Goal: Information Seeking & Learning: Learn about a topic

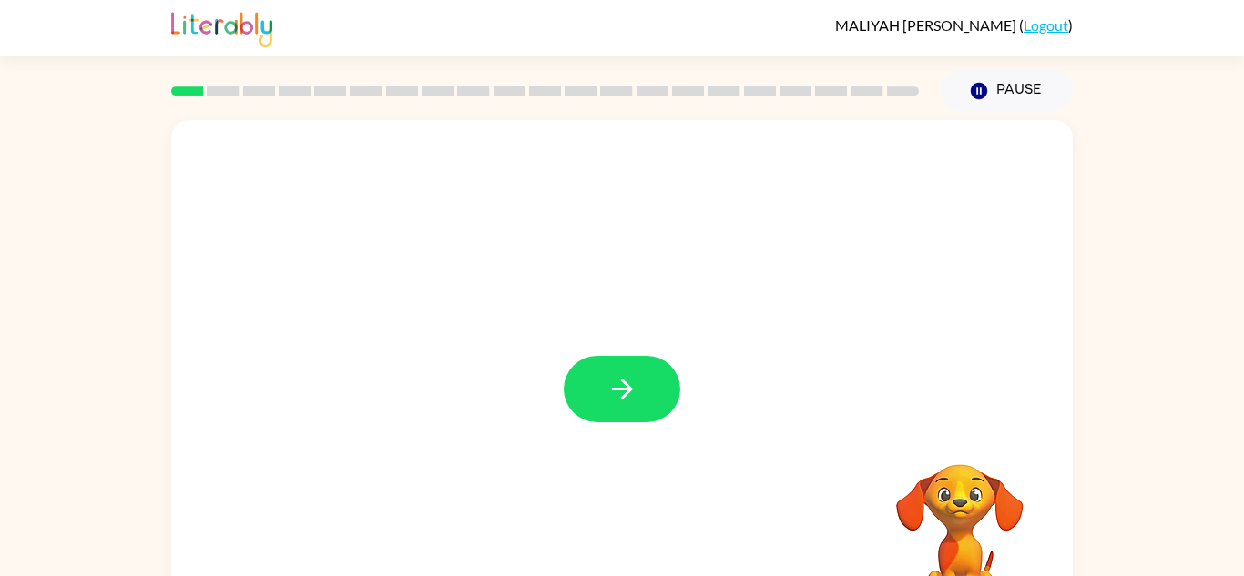
click at [597, 355] on div at bounding box center [622, 380] width 902 height 520
click at [617, 383] on icon "button" at bounding box center [622, 389] width 32 height 32
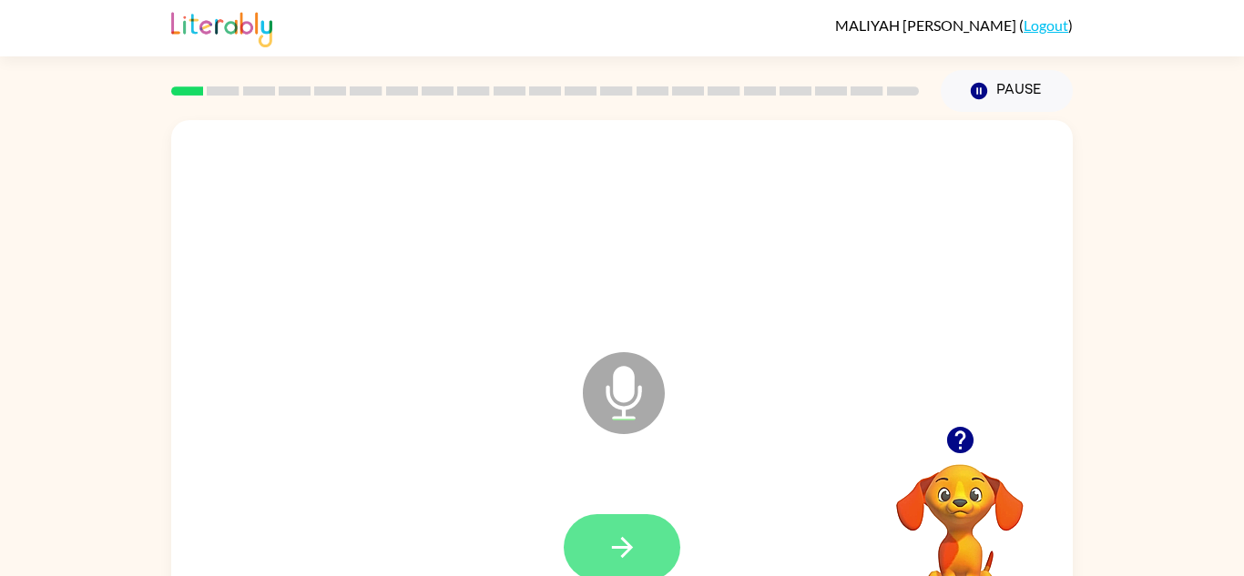
click at [623, 535] on icon "button" at bounding box center [622, 548] width 32 height 32
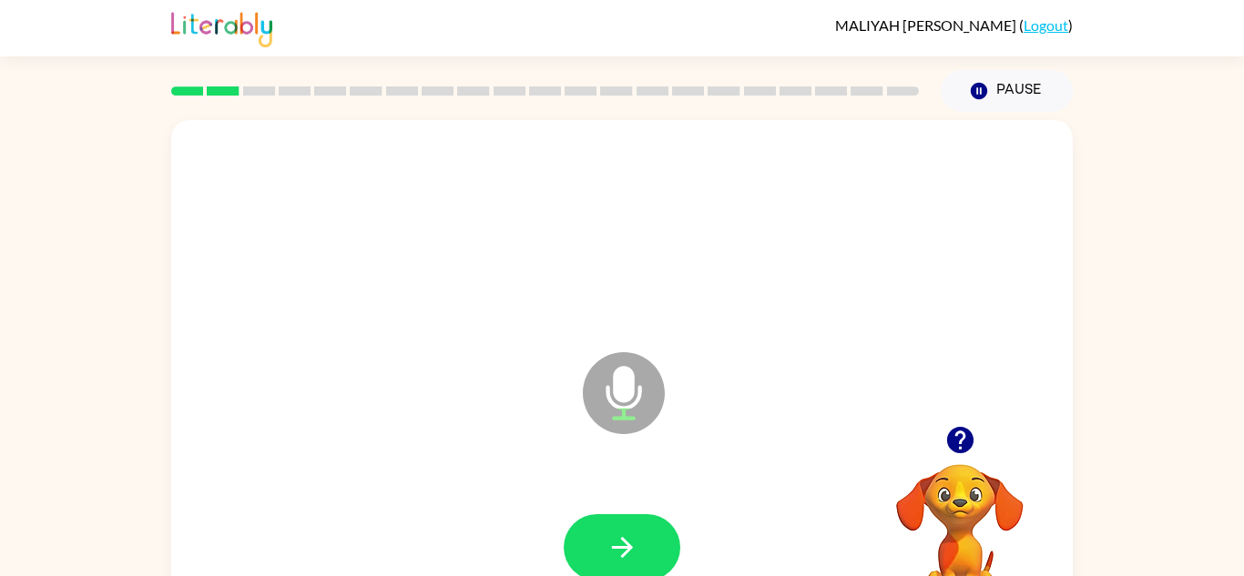
click at [623, 535] on icon "button" at bounding box center [622, 548] width 32 height 32
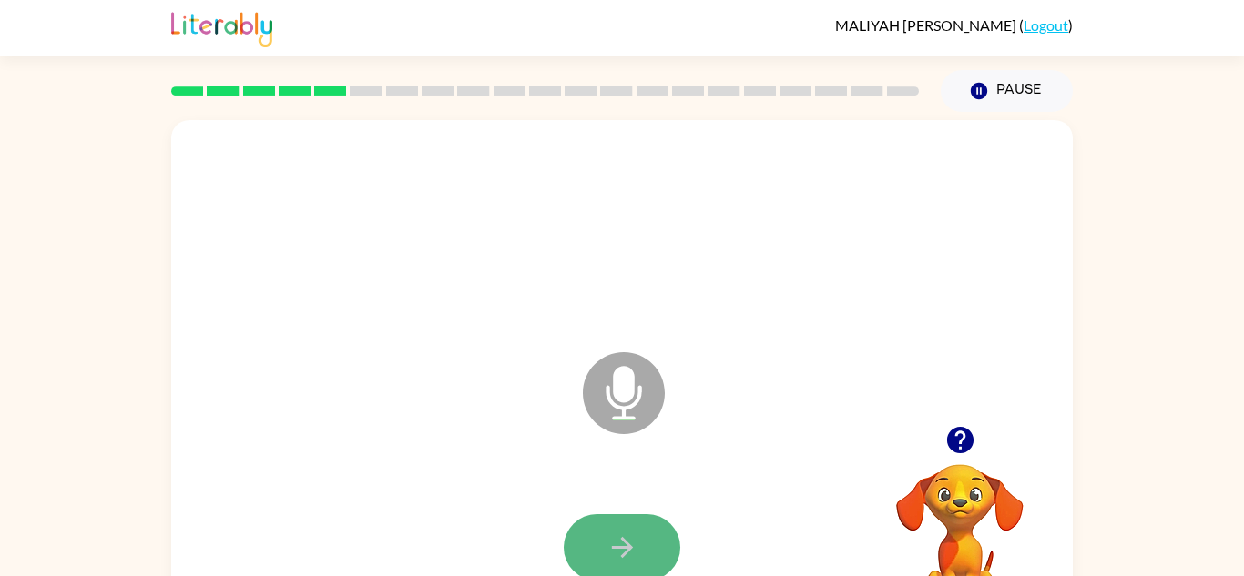
click at [624, 525] on button "button" at bounding box center [622, 548] width 117 height 66
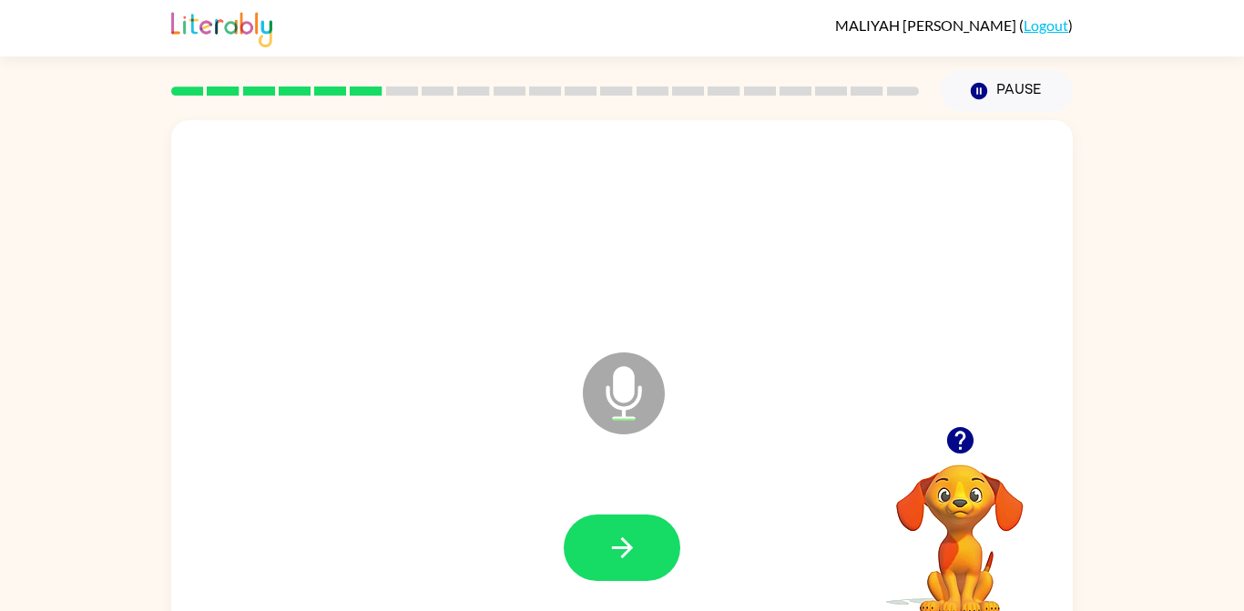
click at [606, 567] on button "button" at bounding box center [622, 548] width 117 height 66
click at [649, 551] on button "button" at bounding box center [622, 548] width 117 height 66
click at [598, 556] on button "button" at bounding box center [622, 548] width 117 height 66
click at [629, 558] on icon "button" at bounding box center [622, 548] width 32 height 32
click at [632, 565] on button "button" at bounding box center [622, 548] width 117 height 66
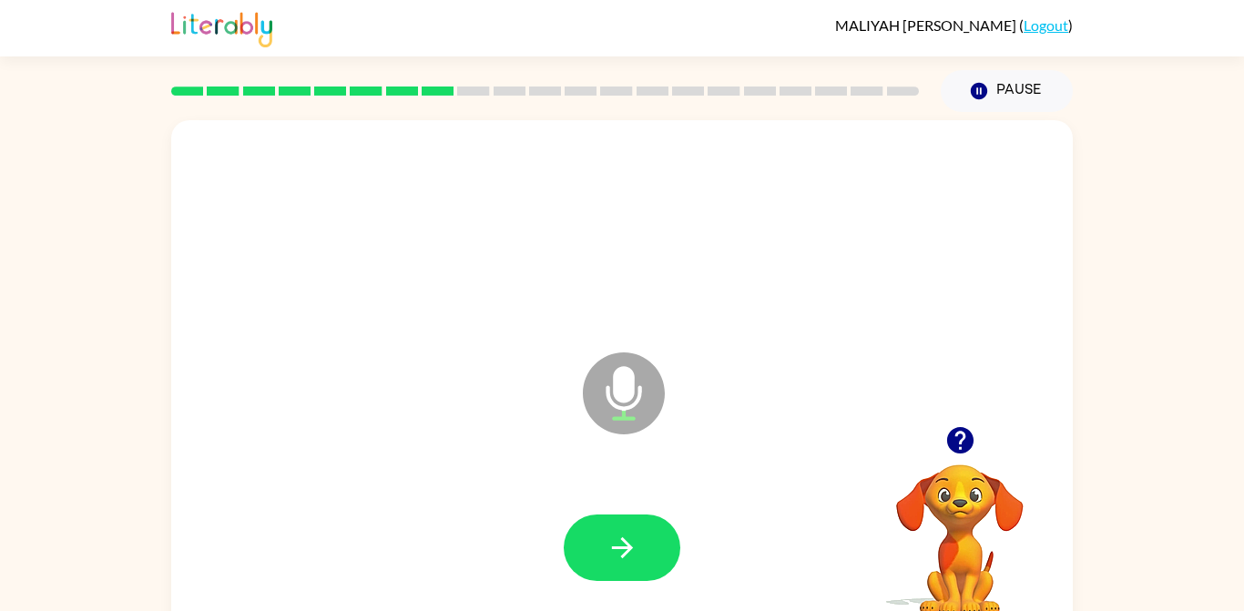
click at [621, 550] on icon "button" at bounding box center [622, 548] width 32 height 32
click at [618, 558] on icon "button" at bounding box center [622, 548] width 32 height 32
click at [619, 550] on icon "button" at bounding box center [622, 548] width 32 height 32
click at [588, 543] on button "button" at bounding box center [622, 548] width 117 height 66
click at [608, 550] on icon "button" at bounding box center [622, 548] width 32 height 32
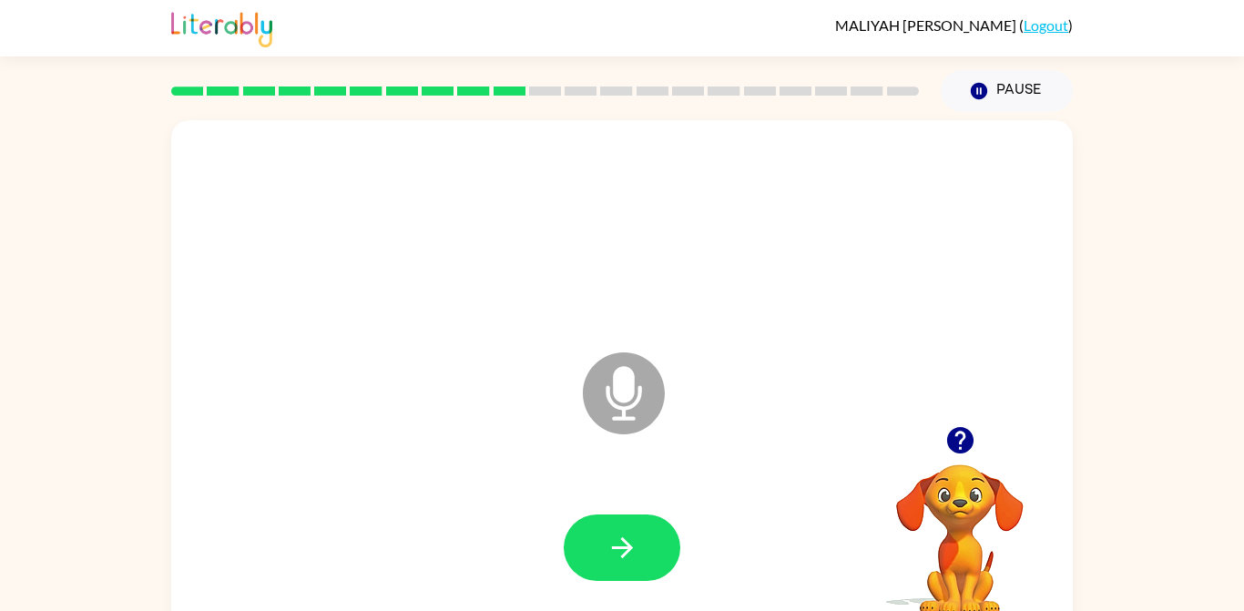
click at [581, 562] on button "button" at bounding box center [622, 548] width 117 height 66
click at [605, 547] on button "button" at bounding box center [622, 548] width 117 height 66
click at [584, 561] on button "button" at bounding box center [622, 548] width 117 height 66
click at [582, 553] on button "button" at bounding box center [622, 548] width 117 height 66
click at [603, 537] on button "button" at bounding box center [622, 548] width 117 height 66
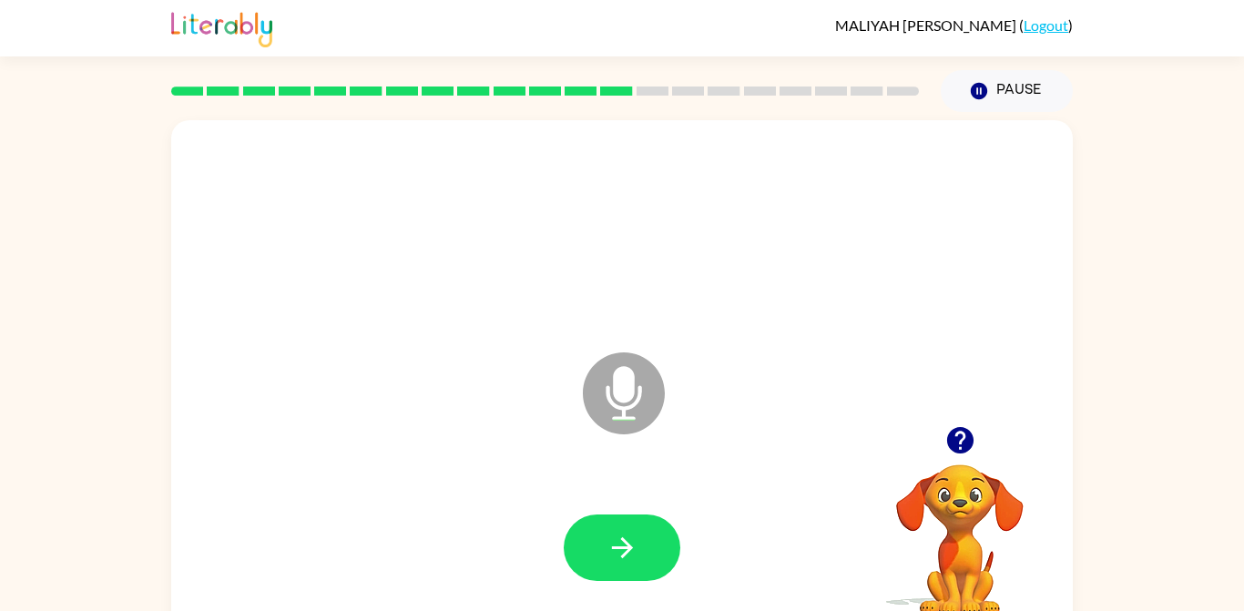
click at [606, 539] on icon "button" at bounding box center [622, 548] width 32 height 32
click at [648, 554] on button "button" at bounding box center [622, 548] width 117 height 66
click at [626, 542] on icon "button" at bounding box center [621, 547] width 21 height 21
click at [639, 546] on button "button" at bounding box center [622, 548] width 117 height 66
click at [676, 564] on button "button" at bounding box center [622, 548] width 117 height 66
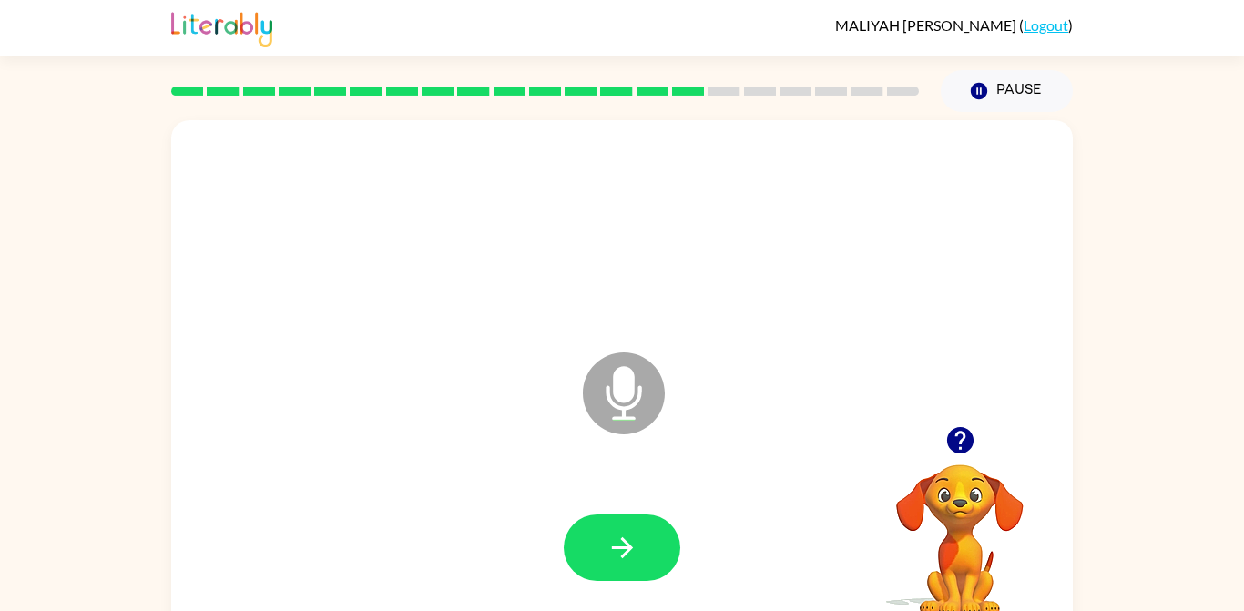
click at [629, 544] on icon "button" at bounding box center [622, 548] width 32 height 32
click at [618, 553] on icon "button" at bounding box center [622, 548] width 32 height 32
click at [610, 524] on button "button" at bounding box center [622, 548] width 117 height 66
click at [608, 568] on button "button" at bounding box center [622, 548] width 117 height 66
click at [627, 542] on icon "button" at bounding box center [622, 548] width 32 height 32
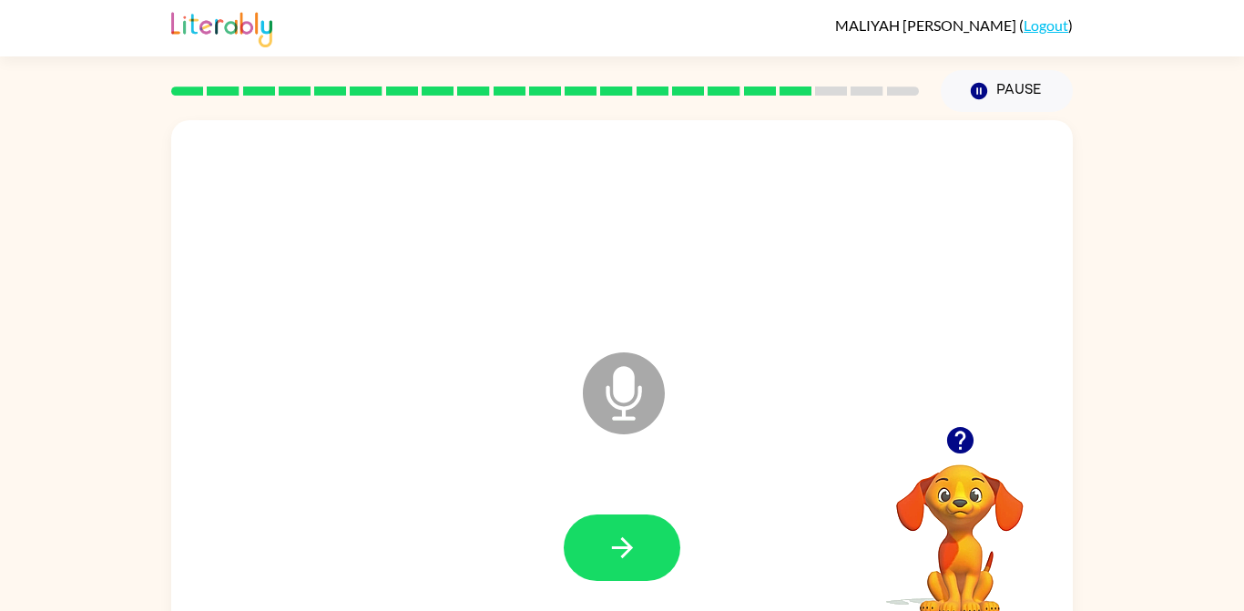
click at [618, 546] on icon "button" at bounding box center [621, 547] width 21 height 21
click at [600, 554] on button "button" at bounding box center [622, 548] width 117 height 66
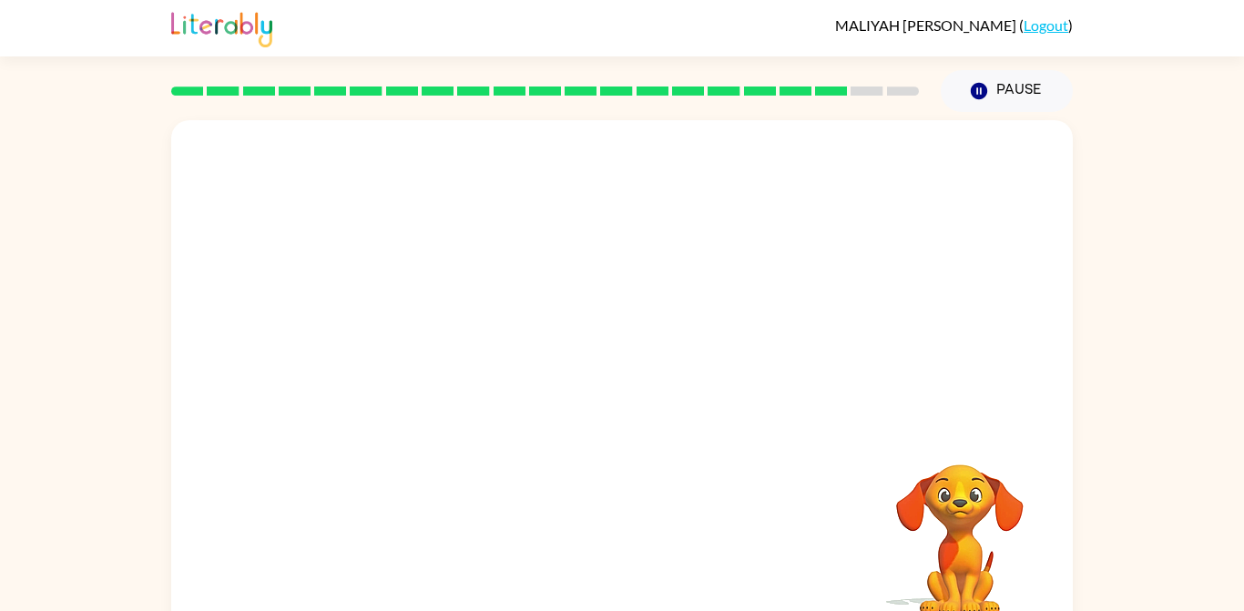
click at [603, 556] on div at bounding box center [621, 548] width 865 height 149
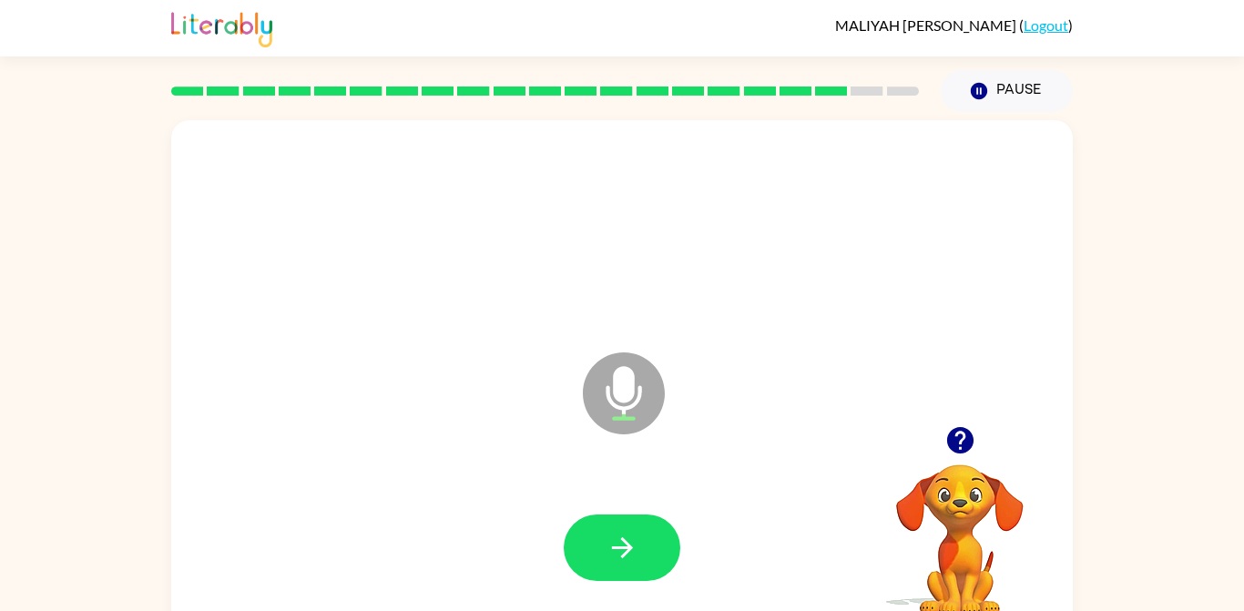
click at [614, 559] on icon "button" at bounding box center [622, 548] width 32 height 32
click at [604, 566] on button "button" at bounding box center [622, 548] width 117 height 66
click at [603, 536] on button "button" at bounding box center [622, 548] width 117 height 66
click at [608, 545] on icon "button" at bounding box center [622, 548] width 32 height 32
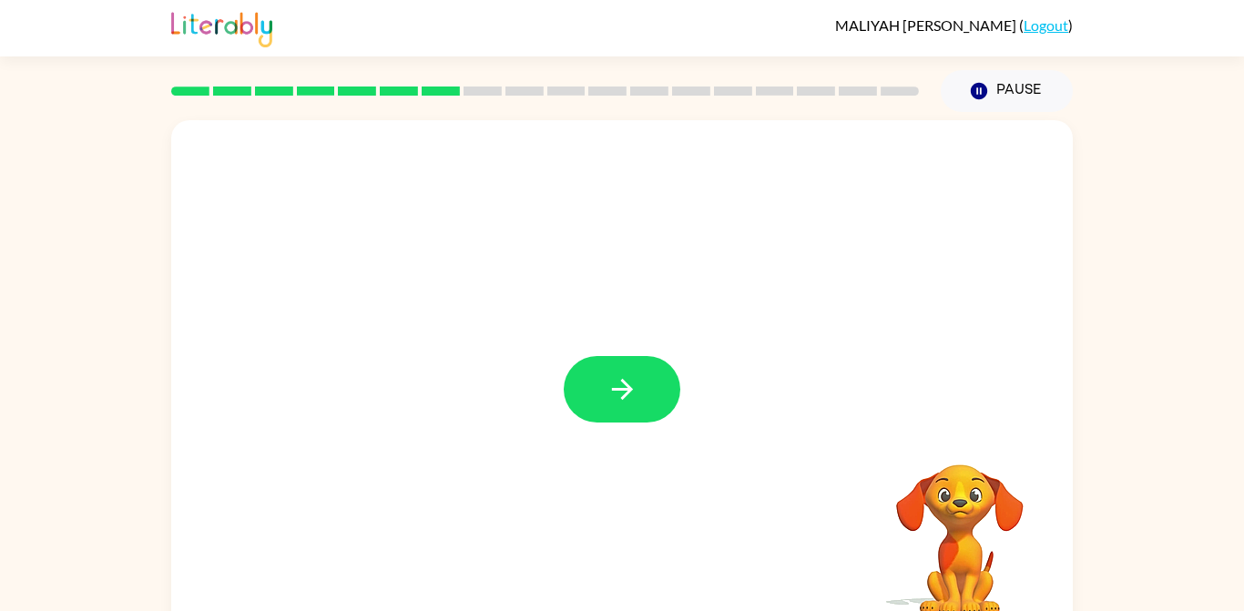
click at [581, 402] on button "button" at bounding box center [622, 389] width 117 height 66
click at [576, 399] on div "Your browser must support playing .mp4 files to use Literably. Please try using…" at bounding box center [622, 380] width 902 height 520
click at [603, 407] on button "button" at bounding box center [622, 389] width 117 height 66
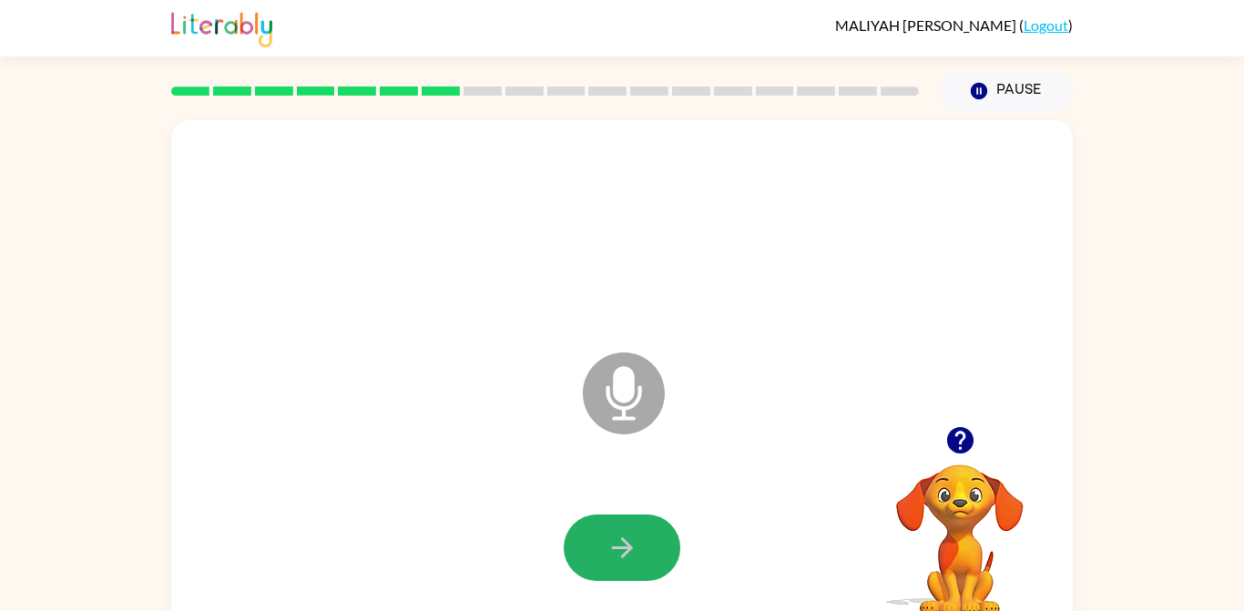
click at [564, 540] on button "button" at bounding box center [622, 548] width 117 height 66
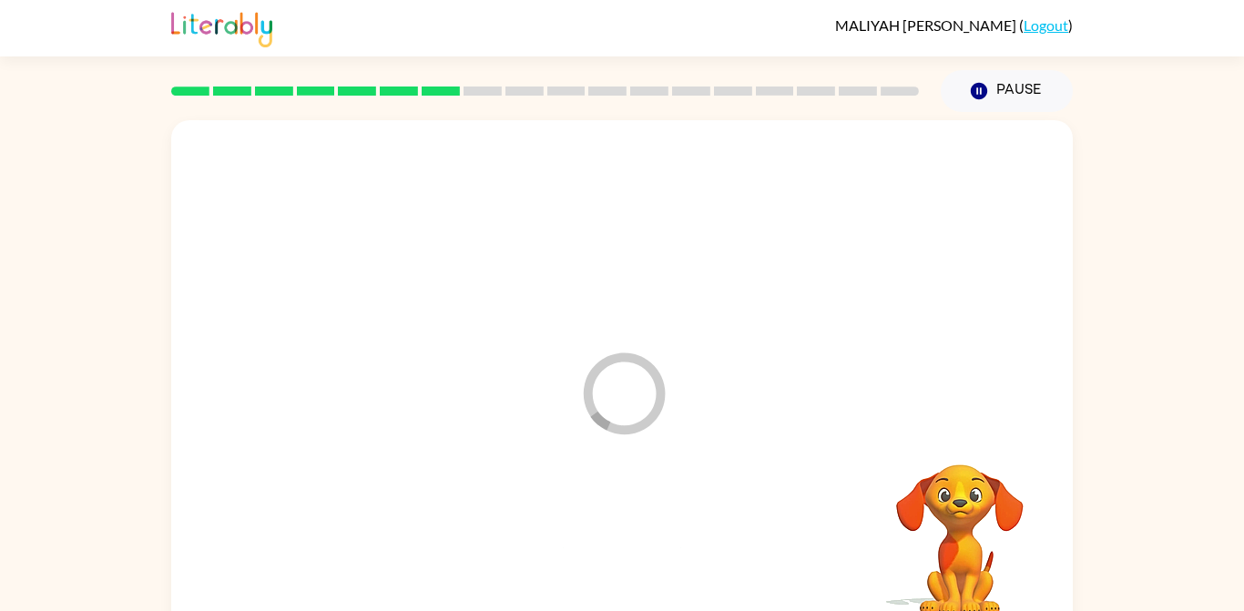
click at [574, 550] on div at bounding box center [621, 548] width 865 height 149
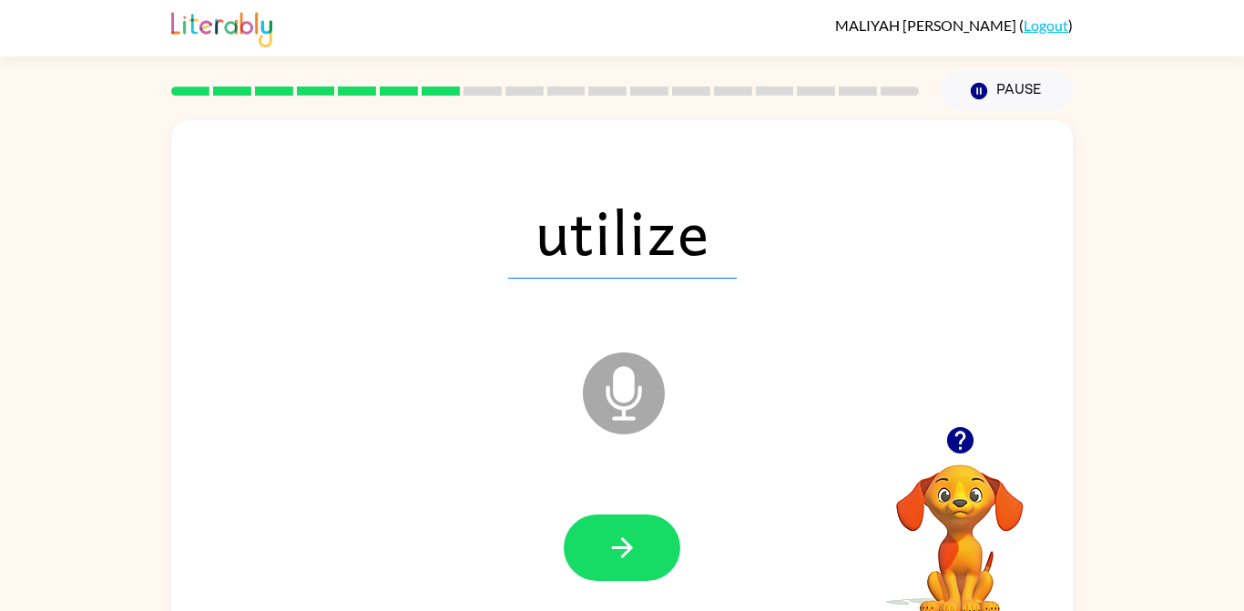
click at [587, 545] on button "button" at bounding box center [622, 548] width 117 height 66
click at [581, 544] on button "button" at bounding box center [622, 548] width 117 height 66
click at [582, 561] on div at bounding box center [622, 548] width 117 height 66
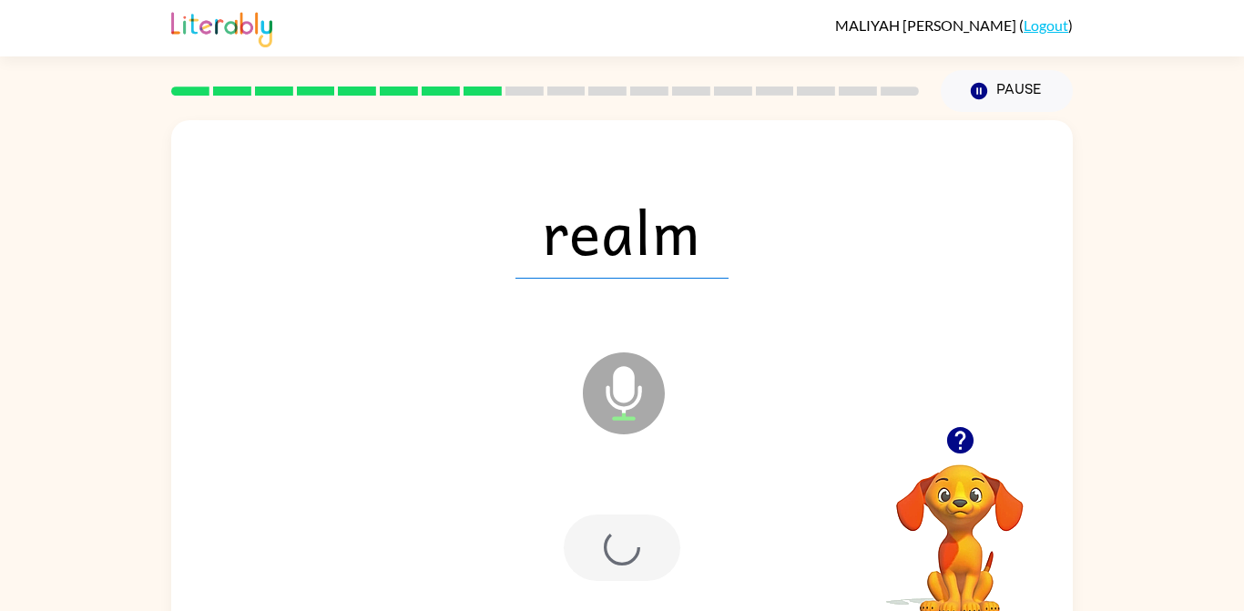
click at [528, 553] on div at bounding box center [621, 548] width 865 height 149
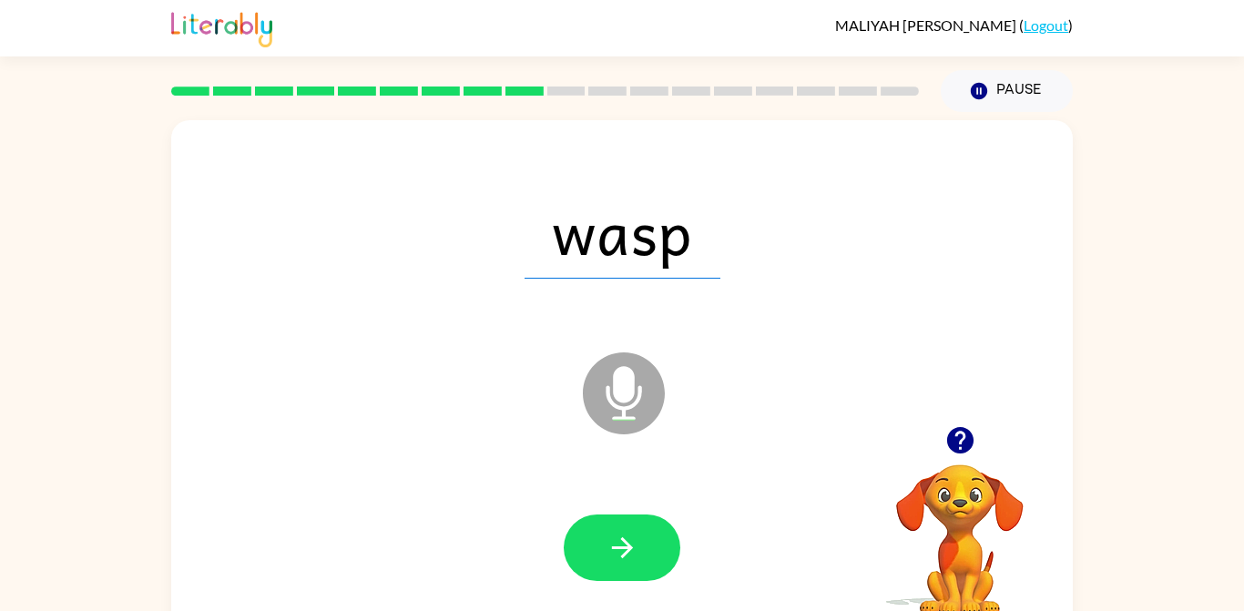
click at [608, 532] on icon "button" at bounding box center [622, 548] width 32 height 32
click at [627, 555] on icon "button" at bounding box center [622, 548] width 32 height 32
click at [635, 571] on button "button" at bounding box center [622, 548] width 117 height 66
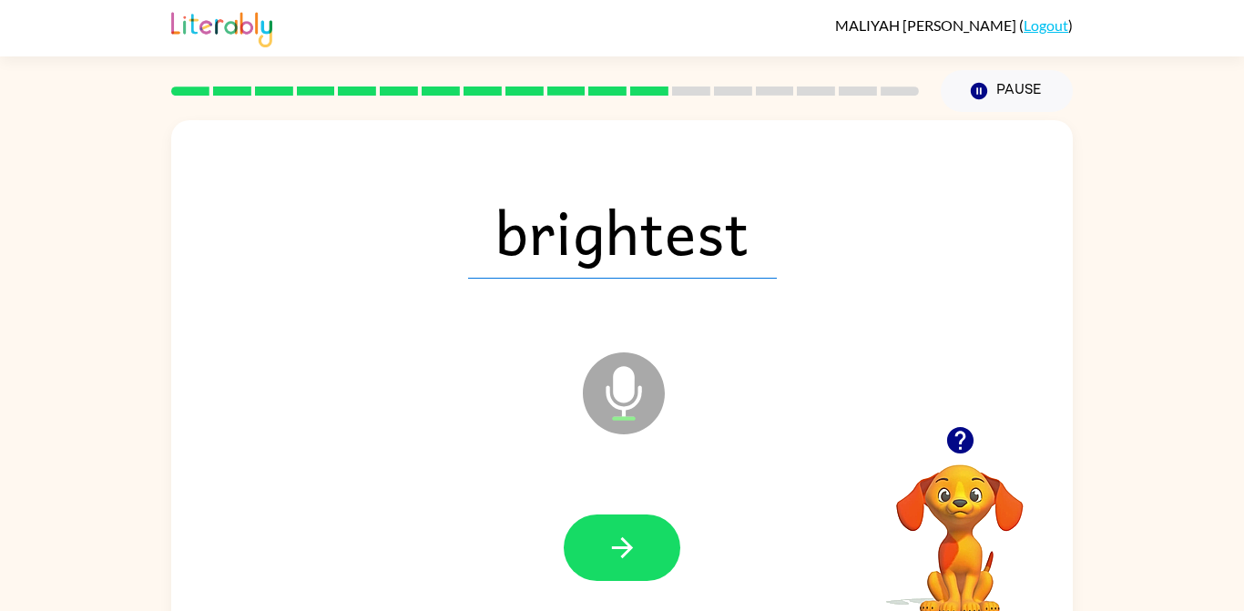
click at [606, 522] on button "button" at bounding box center [622, 548] width 117 height 66
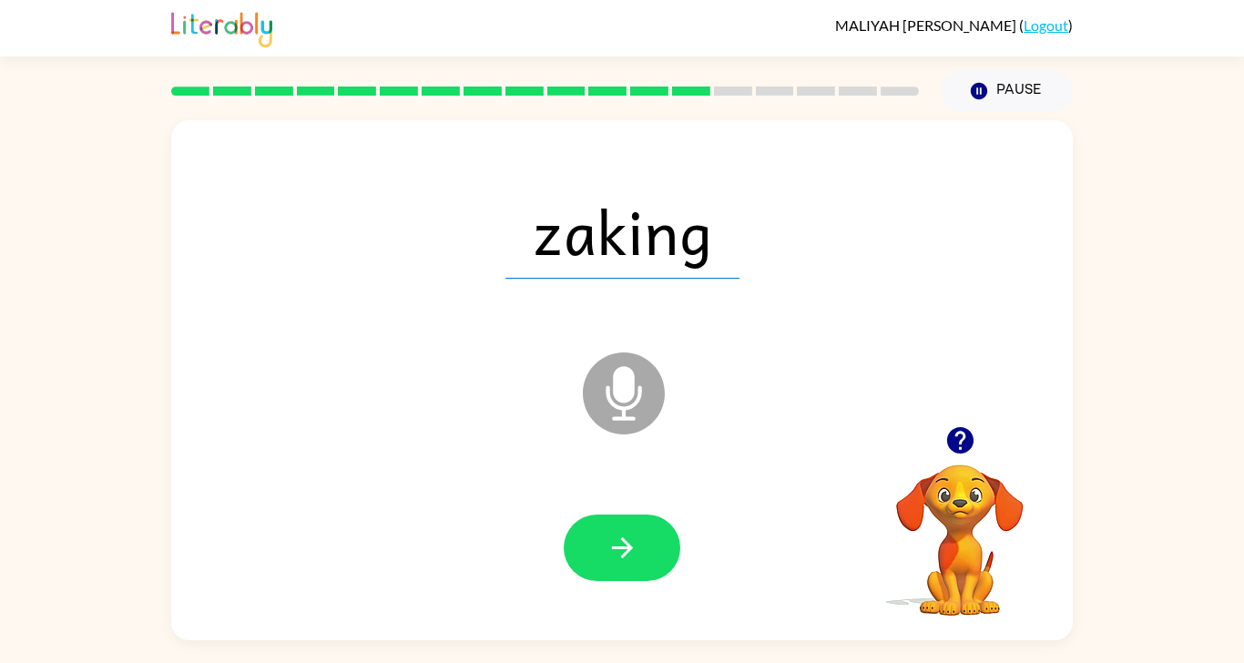
scroll to position [11, 0]
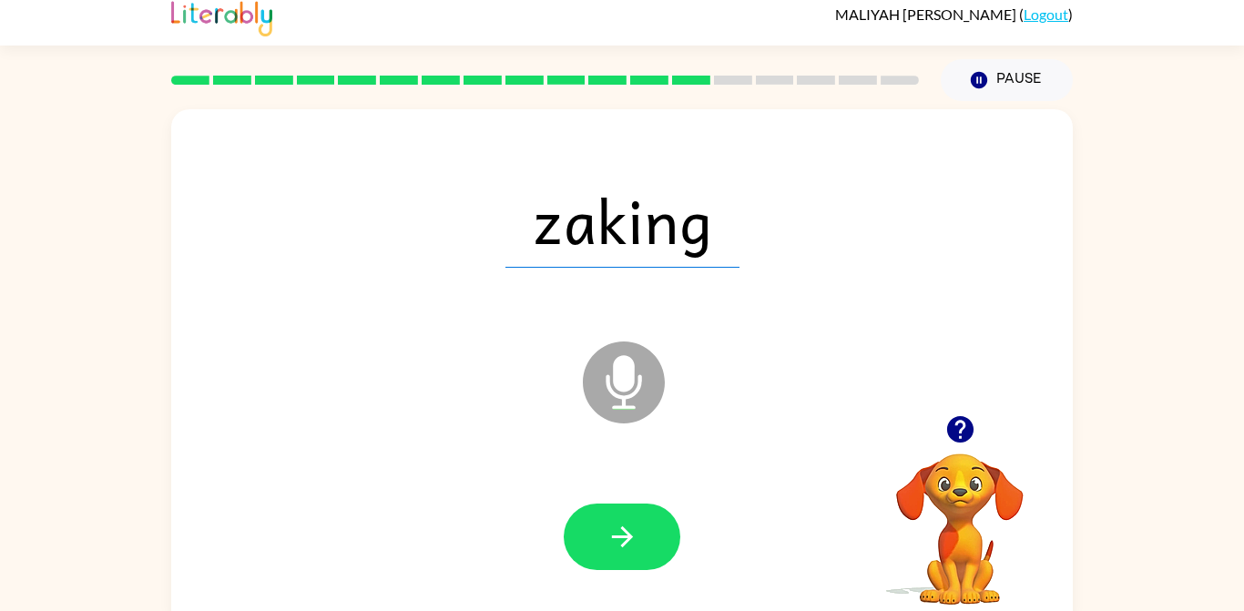
click at [593, 525] on button "button" at bounding box center [622, 537] width 117 height 66
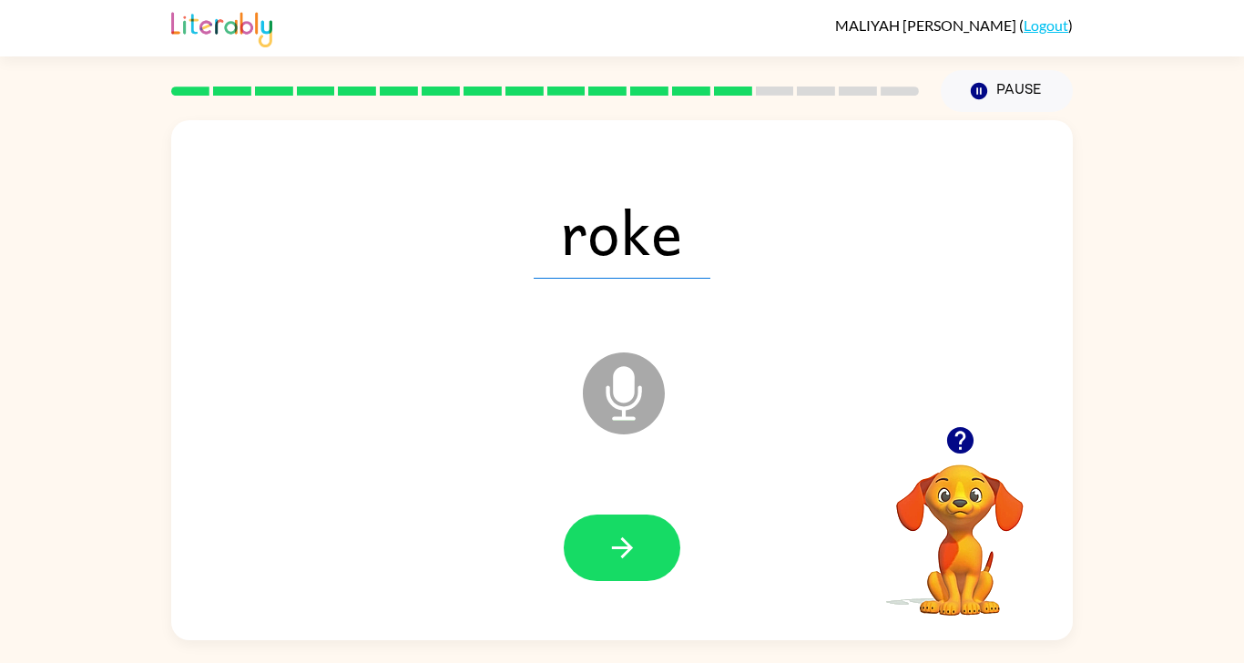
scroll to position [23, 0]
click at [623, 558] on button "button" at bounding box center [622, 548] width 117 height 66
click at [620, 551] on icon "button" at bounding box center [622, 548] width 32 height 32
click at [602, 546] on button "button" at bounding box center [622, 548] width 117 height 66
click at [598, 532] on button "button" at bounding box center [622, 548] width 117 height 66
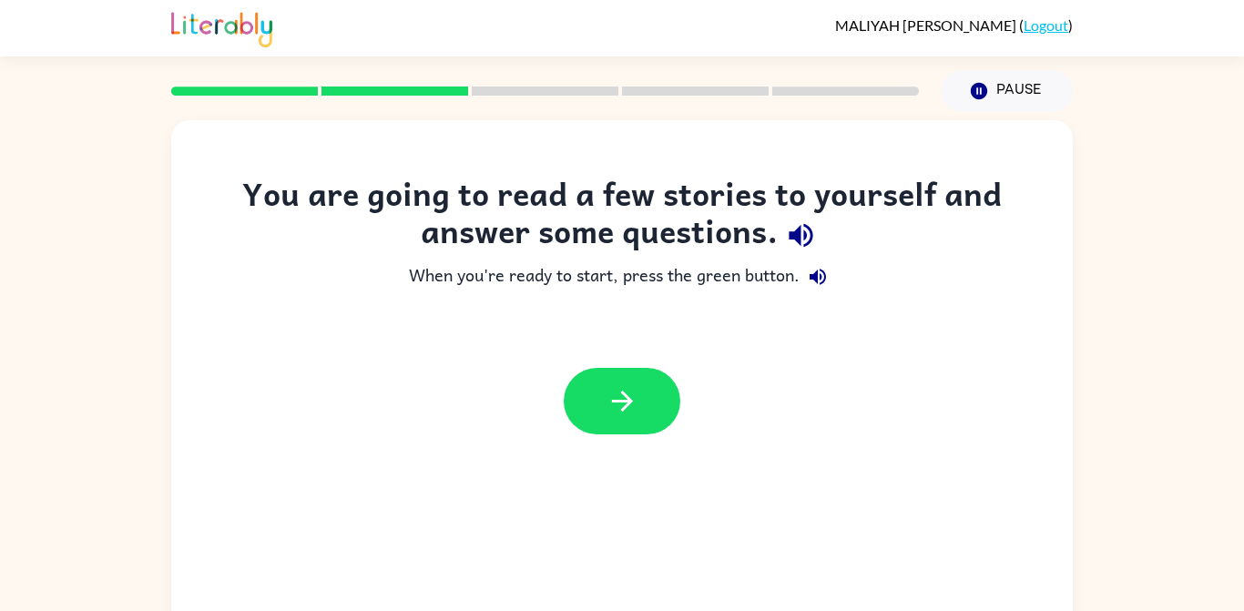
click at [637, 399] on icon "button" at bounding box center [622, 401] width 32 height 32
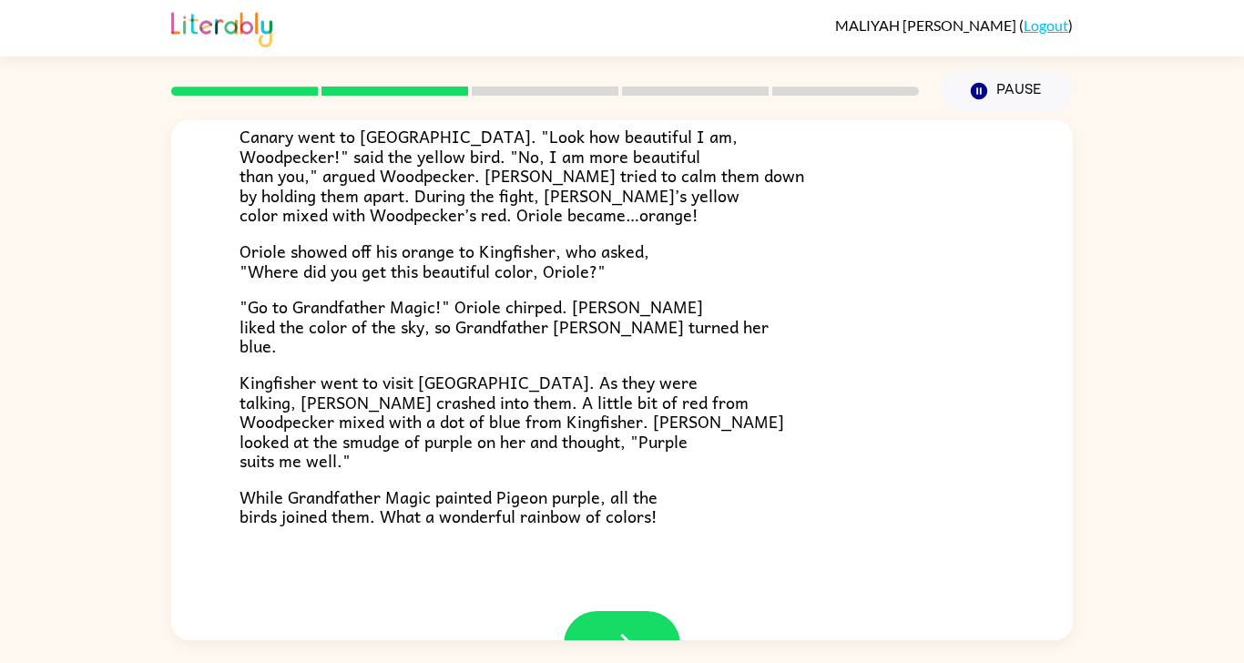
scroll to position [404, 0]
click at [646, 610] on button "button" at bounding box center [622, 645] width 117 height 66
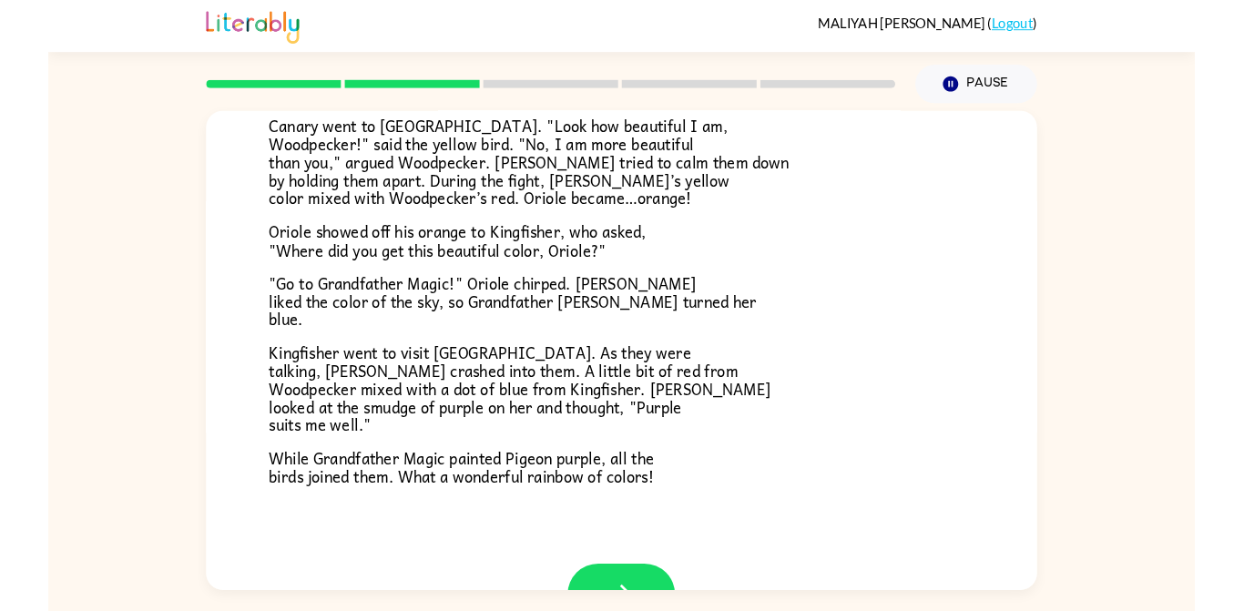
scroll to position [0, 0]
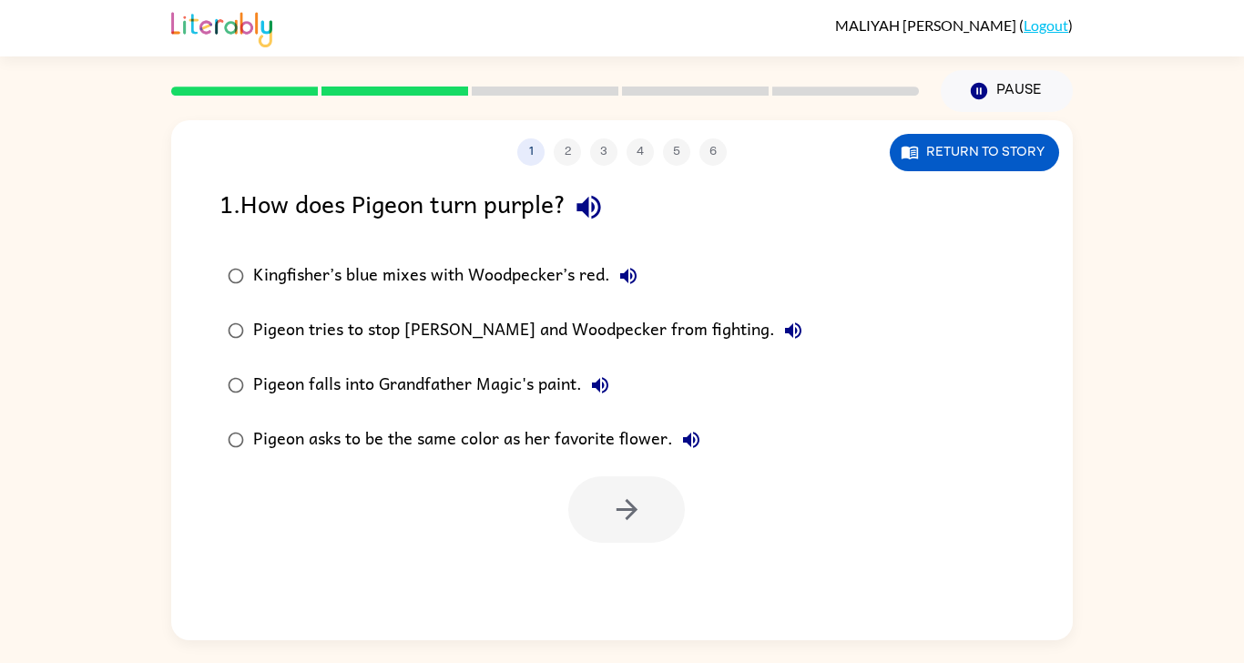
click at [594, 191] on icon "button" at bounding box center [589, 207] width 32 height 32
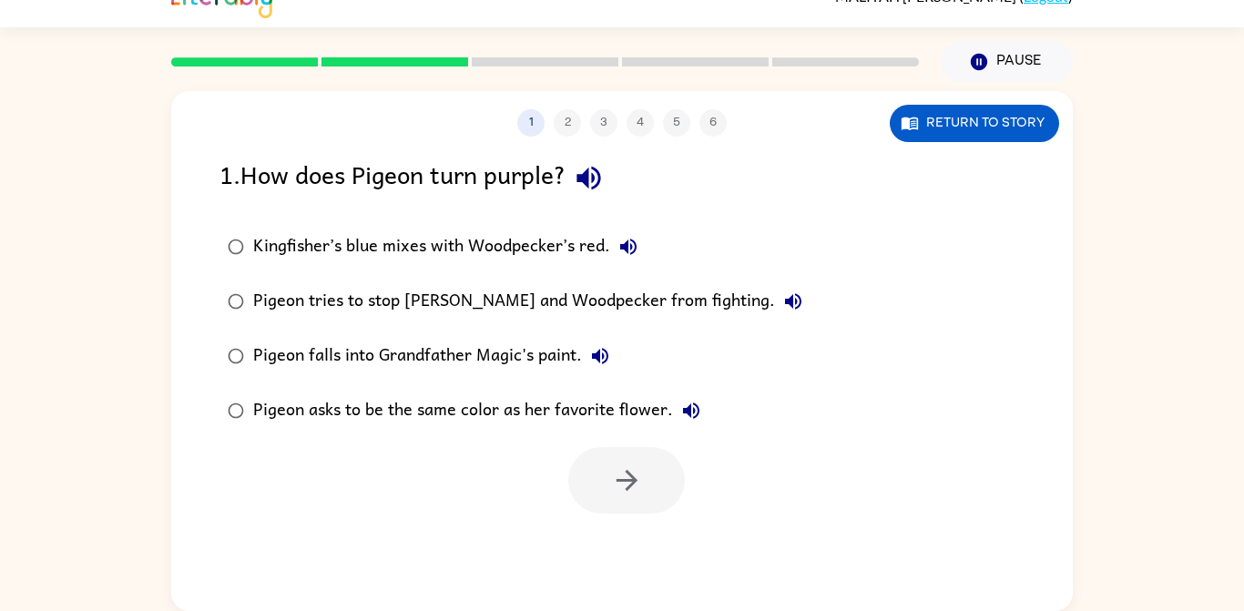
click at [610, 229] on button "Kingfisher’s blue mixes with Woodpecker’s red." at bounding box center [628, 247] width 36 height 36
click at [782, 290] on icon "button" at bounding box center [793, 301] width 22 height 22
click at [557, 229] on div "Kingfisher’s blue mixes with Woodpecker’s red." at bounding box center [449, 247] width 393 height 36
click at [627, 470] on icon "button" at bounding box center [626, 480] width 21 height 21
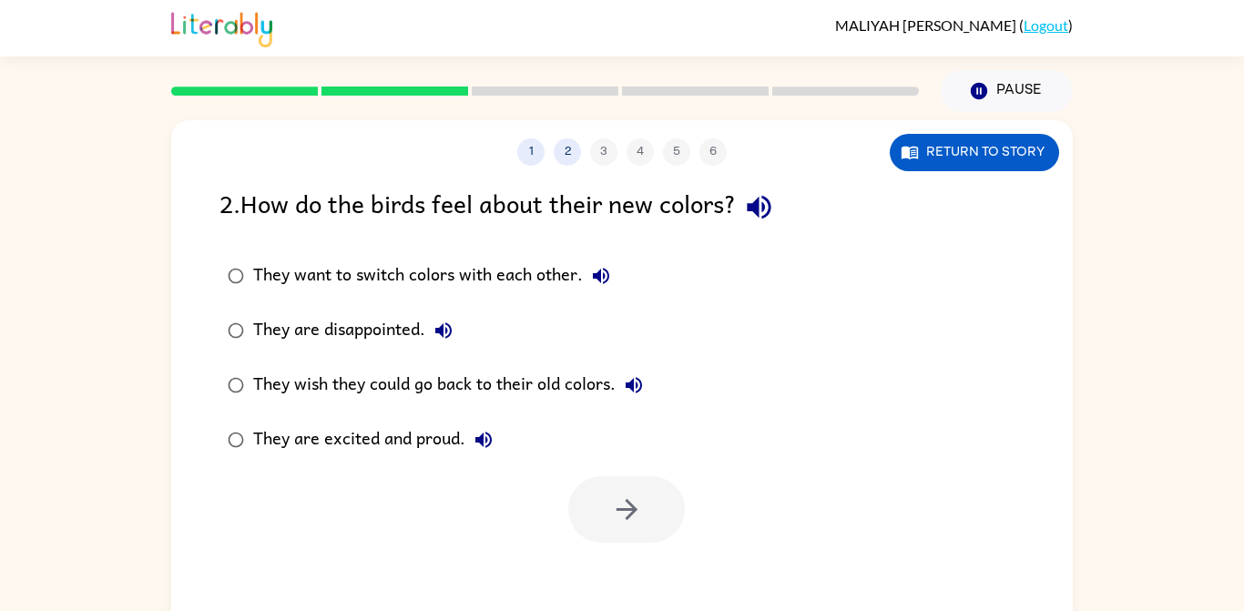
click at [597, 273] on icon "button" at bounding box center [601, 276] width 22 height 22
click at [453, 342] on button "They are disappointed." at bounding box center [443, 330] width 36 height 36
click at [648, 391] on button "They wish they could go back to their old colors." at bounding box center [634, 385] width 36 height 36
click at [486, 450] on icon "button" at bounding box center [484, 440] width 22 height 22
click at [485, 366] on label "They wish they could go back to their old colors." at bounding box center [435, 385] width 452 height 55
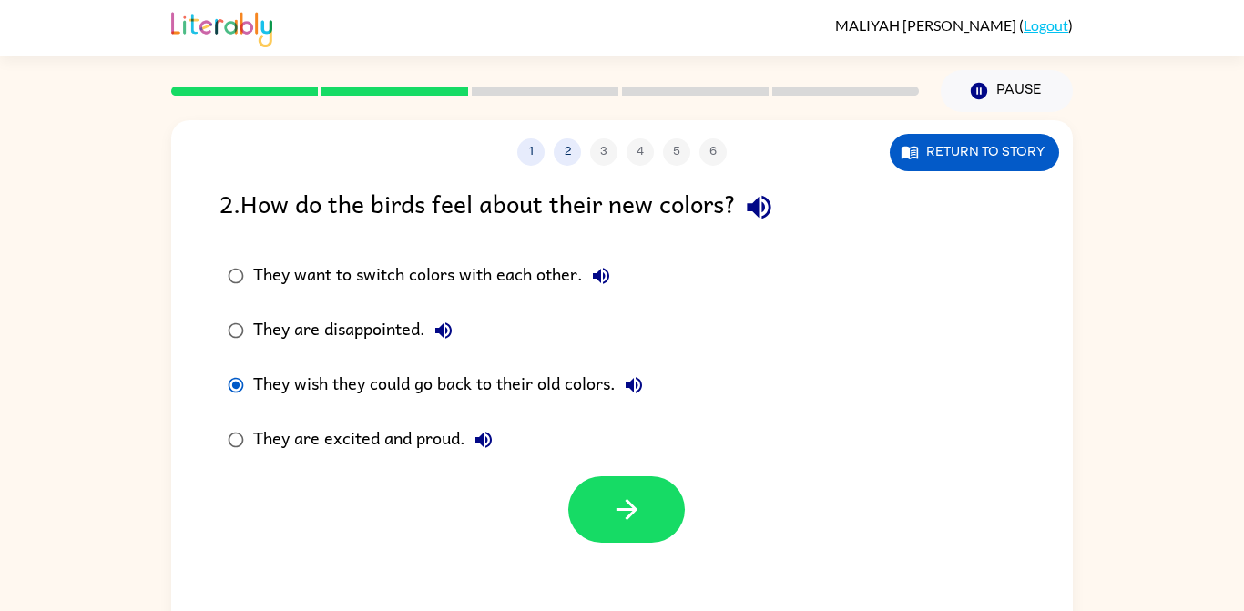
click at [583, 496] on button "button" at bounding box center [626, 509] width 117 height 66
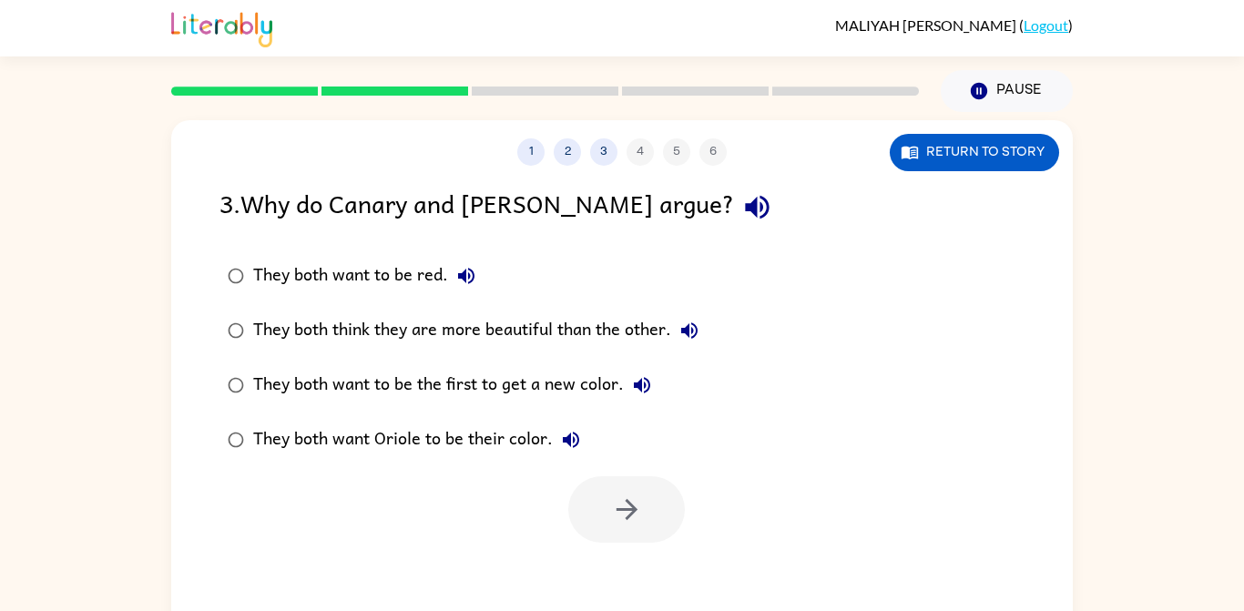
click at [741, 216] on icon "button" at bounding box center [757, 207] width 32 height 32
click at [401, 332] on div "They both think they are more beautiful than the other." at bounding box center [480, 330] width 454 height 36
click at [619, 487] on button "button" at bounding box center [626, 509] width 117 height 66
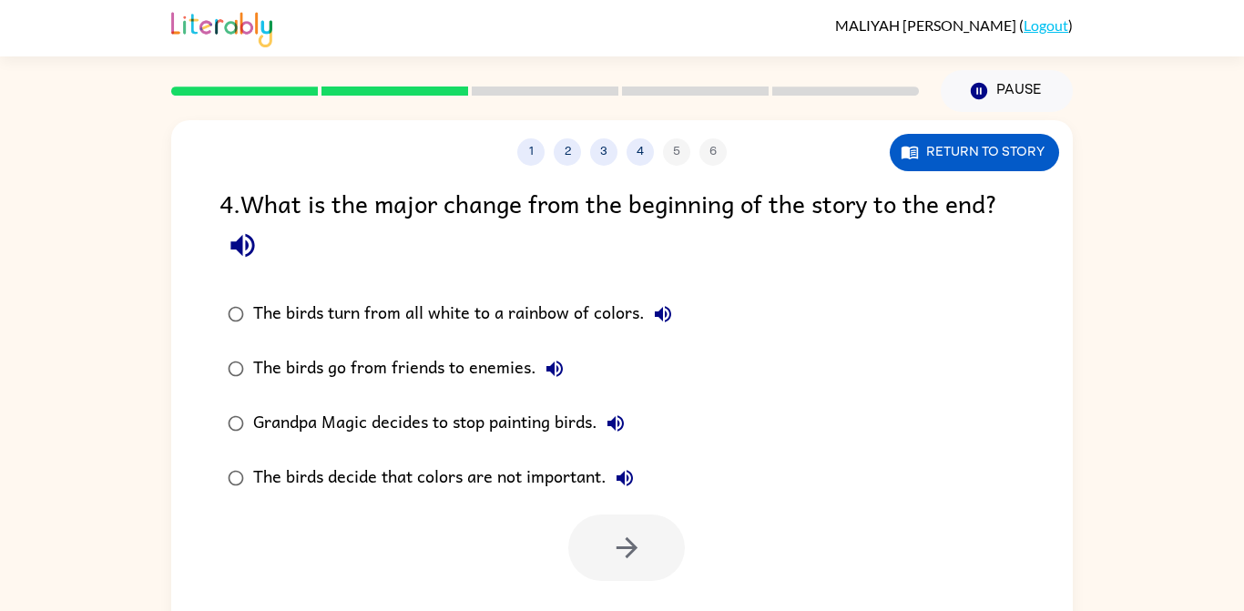
click at [250, 289] on label "The birds turn from all white to a rainbow of colors." at bounding box center [449, 314] width 481 height 55
click at [251, 249] on icon "button" at bounding box center [243, 245] width 32 height 32
click at [627, 566] on button "button" at bounding box center [626, 548] width 117 height 66
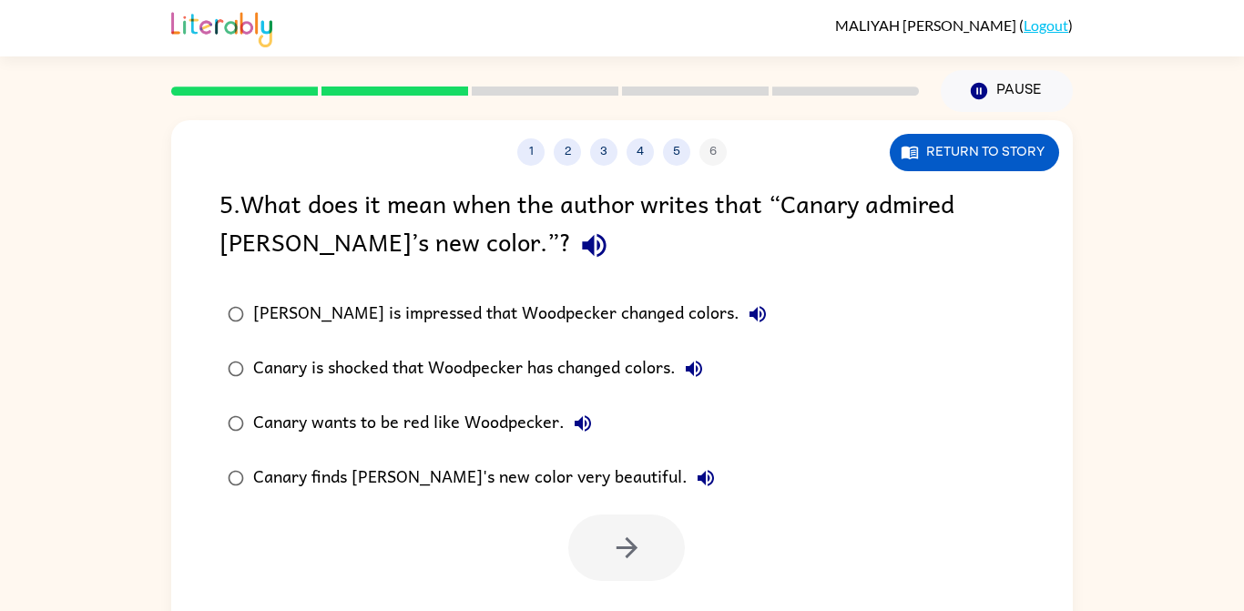
click at [582, 244] on icon "button" at bounding box center [594, 246] width 24 height 24
click at [749, 317] on icon "button" at bounding box center [757, 314] width 16 height 16
click at [686, 379] on icon "button" at bounding box center [694, 369] width 22 height 22
click at [638, 365] on div "Canary is shocked that Woodpecker has changed colors." at bounding box center [482, 369] width 459 height 36
click at [621, 573] on button "button" at bounding box center [626, 548] width 117 height 66
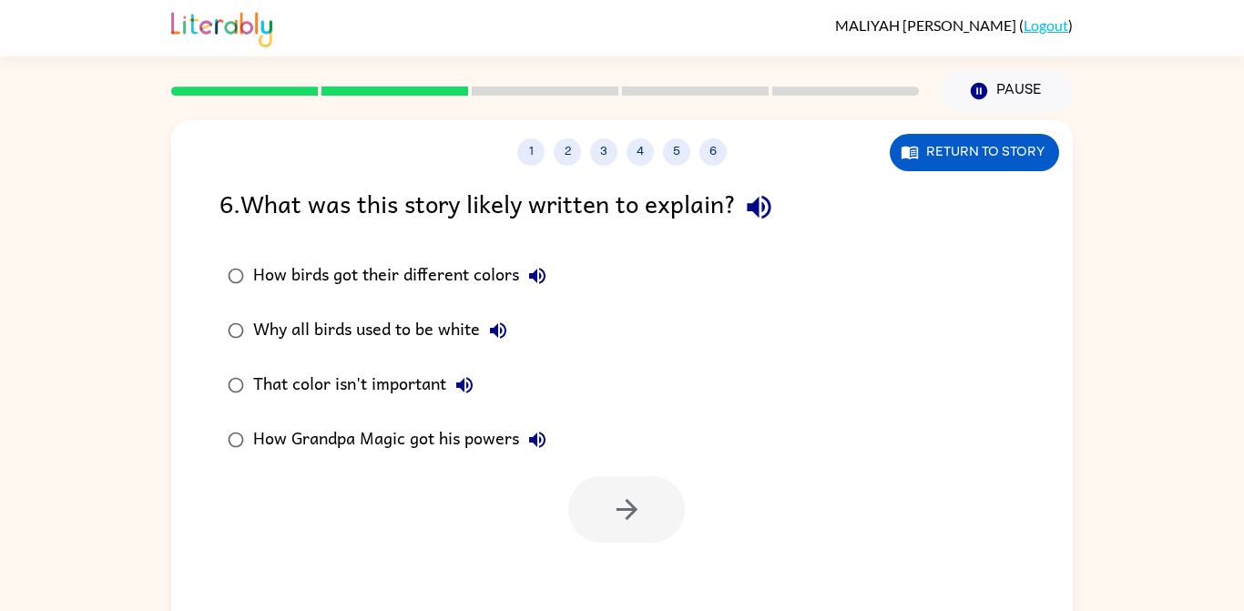
click at [486, 299] on label "How birds got their different colors" at bounding box center [386, 276] width 355 height 55
click at [647, 498] on button "button" at bounding box center [626, 509] width 117 height 66
